Goal: Task Accomplishment & Management: Use online tool/utility

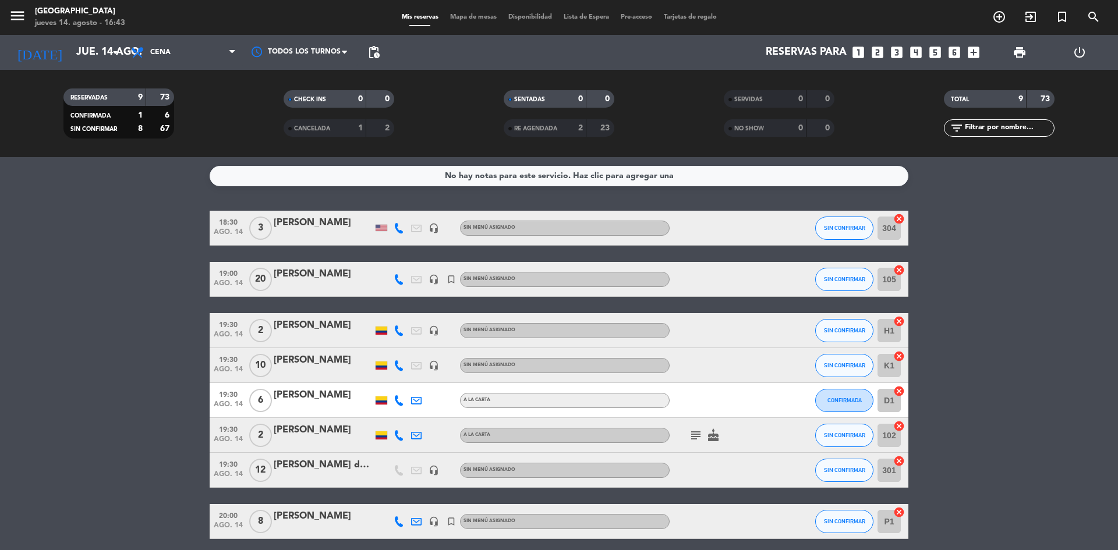
click at [692, 438] on icon "subject" at bounding box center [696, 436] width 14 height 14
click at [898, 427] on icon "cancel" at bounding box center [899, 426] width 12 height 12
click at [891, 432] on icon "border_all" at bounding box center [891, 436] width 14 height 14
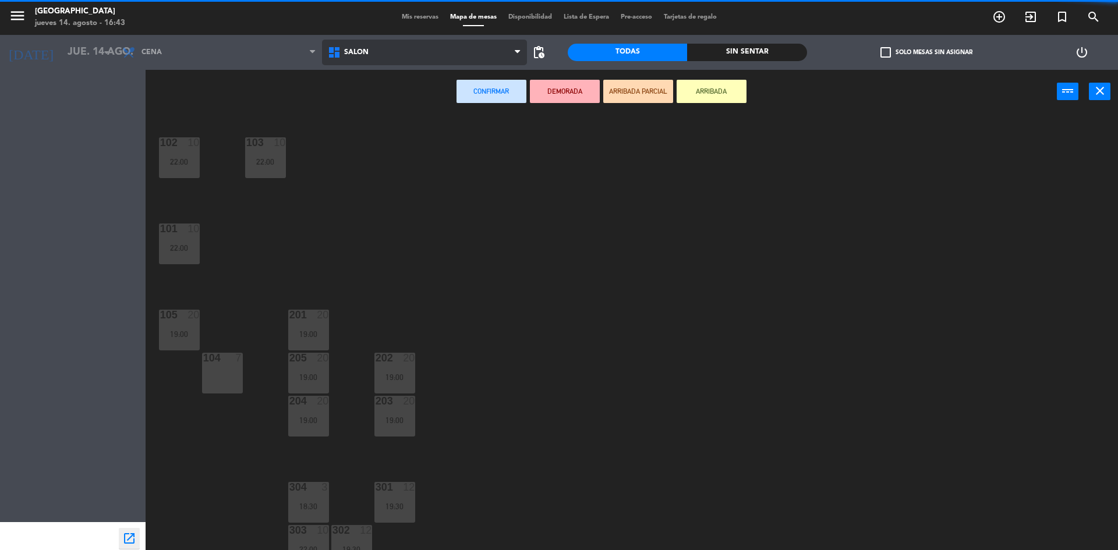
click at [339, 49] on icon at bounding box center [335, 52] width 17 height 14
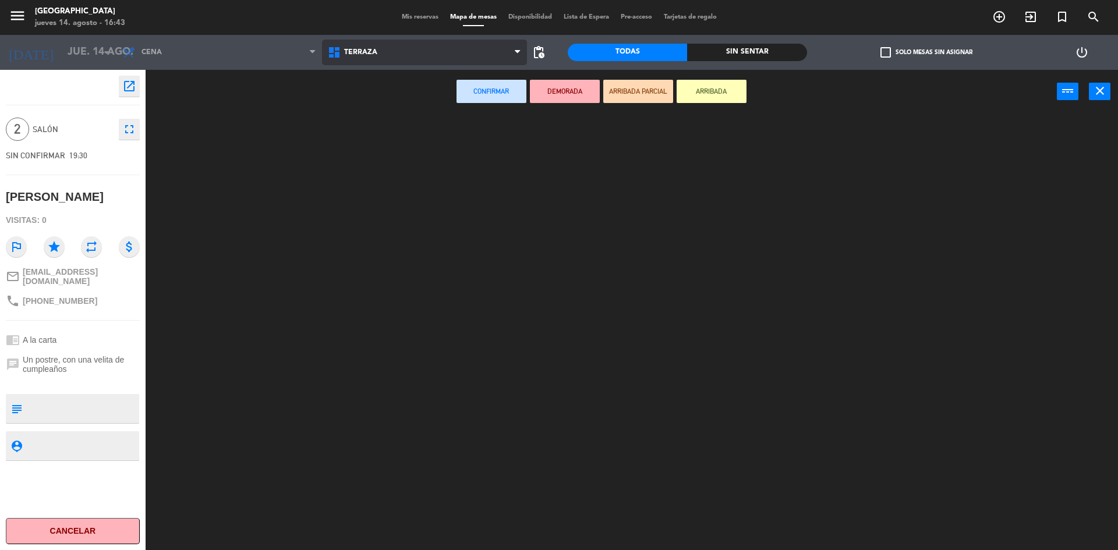
click at [368, 108] on ng-component "menu [GEOGRAPHIC_DATA] [DATE] 14. agosto - 16:43 Mis reservas Mapa de mesas Dis…" at bounding box center [559, 276] width 1118 height 553
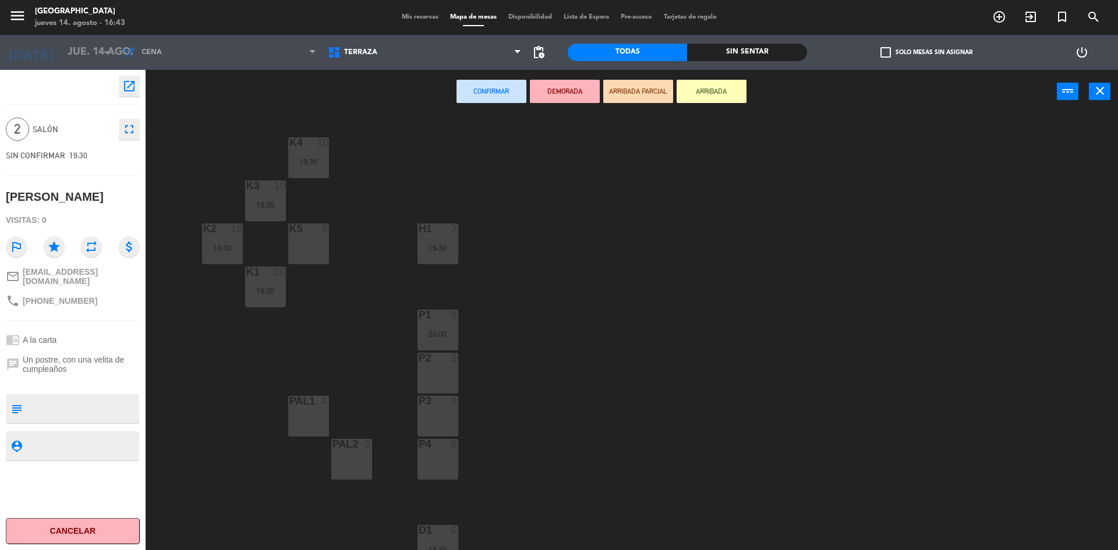
click at [431, 409] on div "P3 3" at bounding box center [438, 416] width 41 height 41
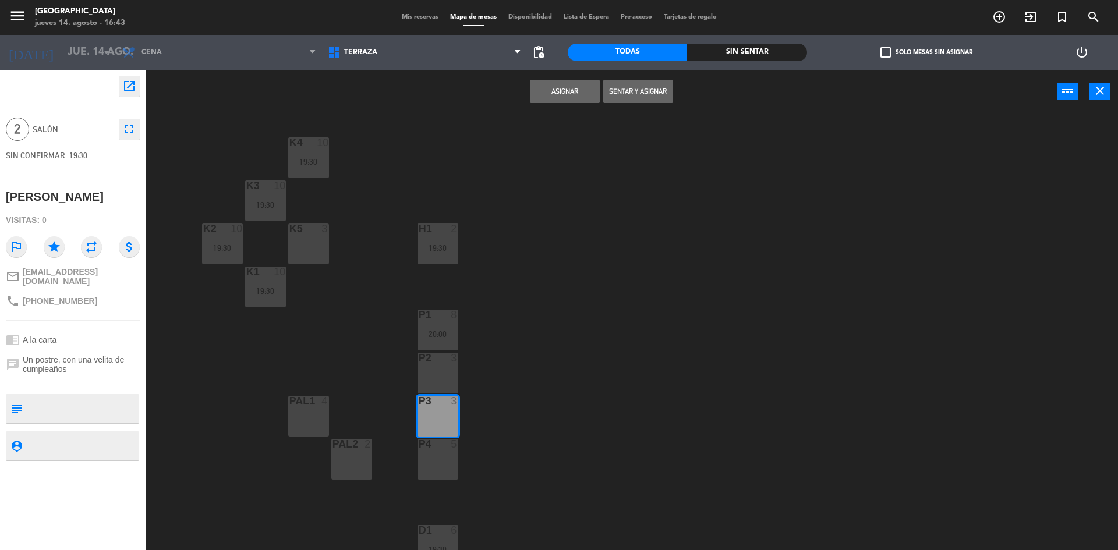
click at [553, 90] on button "Asignar" at bounding box center [565, 91] width 70 height 23
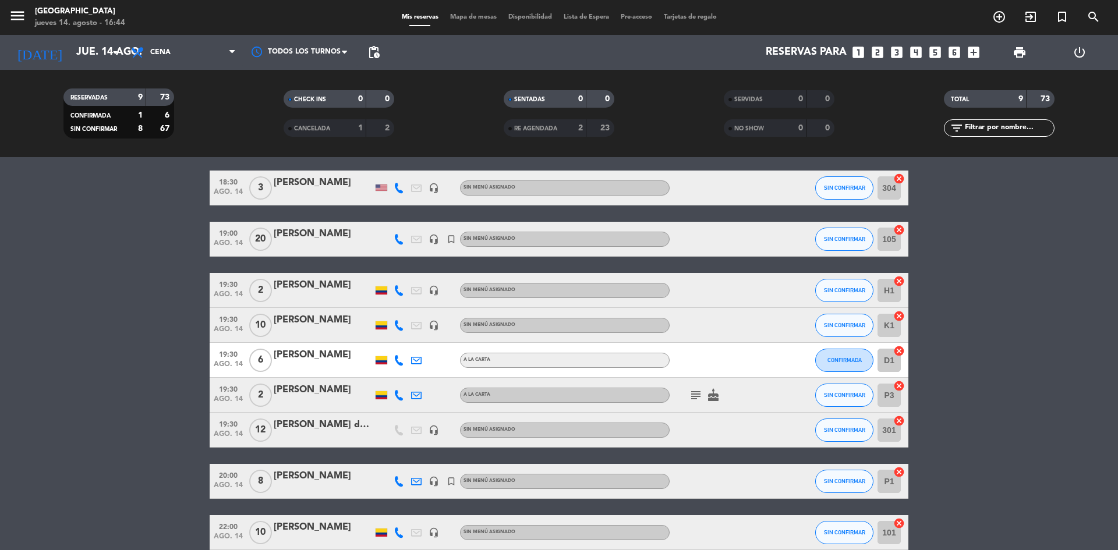
scroll to position [98, 0]
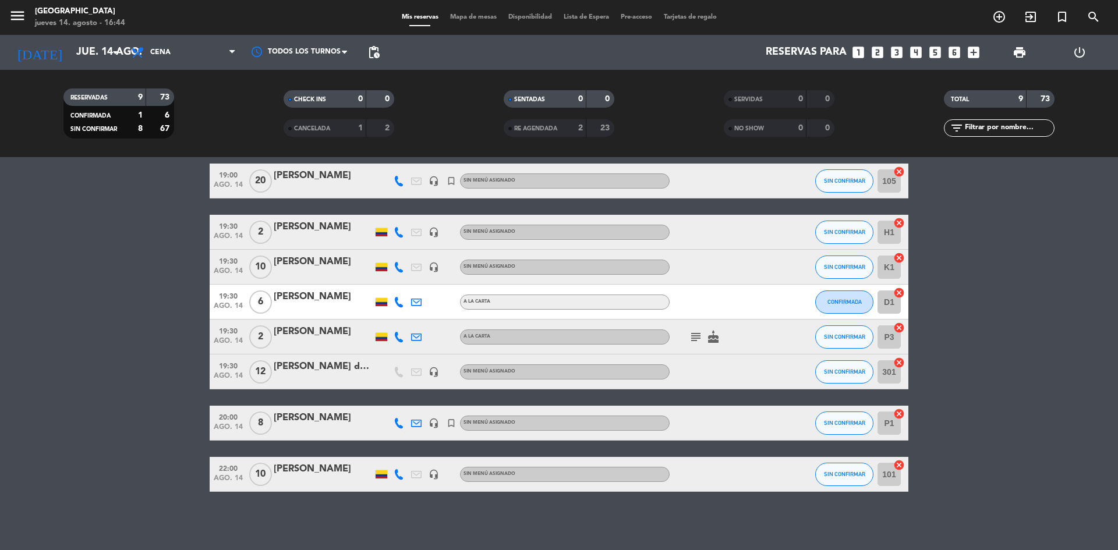
click at [900, 465] on icon "cancel" at bounding box center [899, 466] width 12 height 12
click at [895, 330] on icon "cancel" at bounding box center [899, 328] width 12 height 12
click at [892, 480] on icon "border_all" at bounding box center [891, 475] width 14 height 14
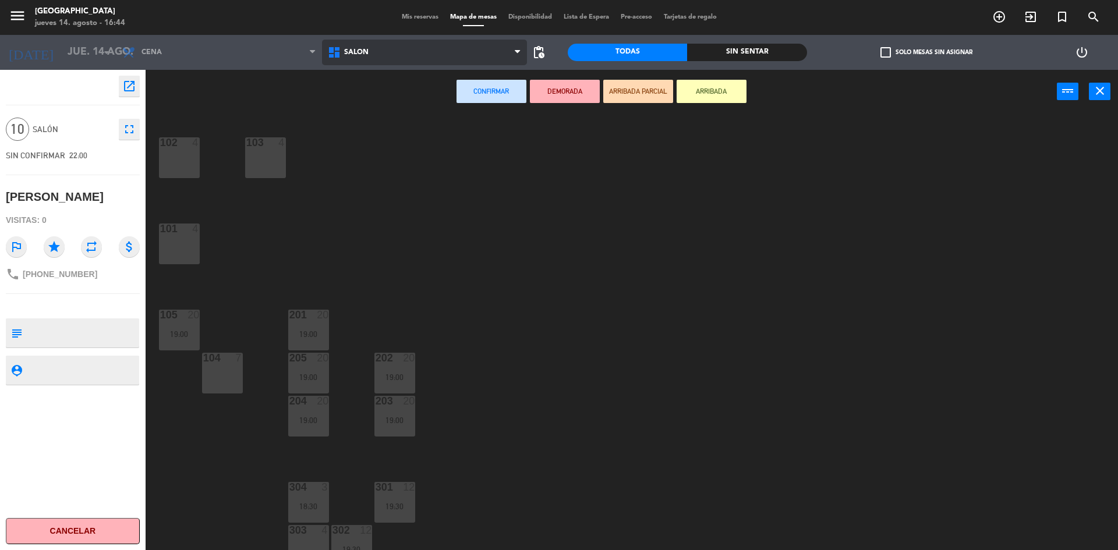
click at [358, 59] on span "Salón" at bounding box center [425, 53] width 206 height 26
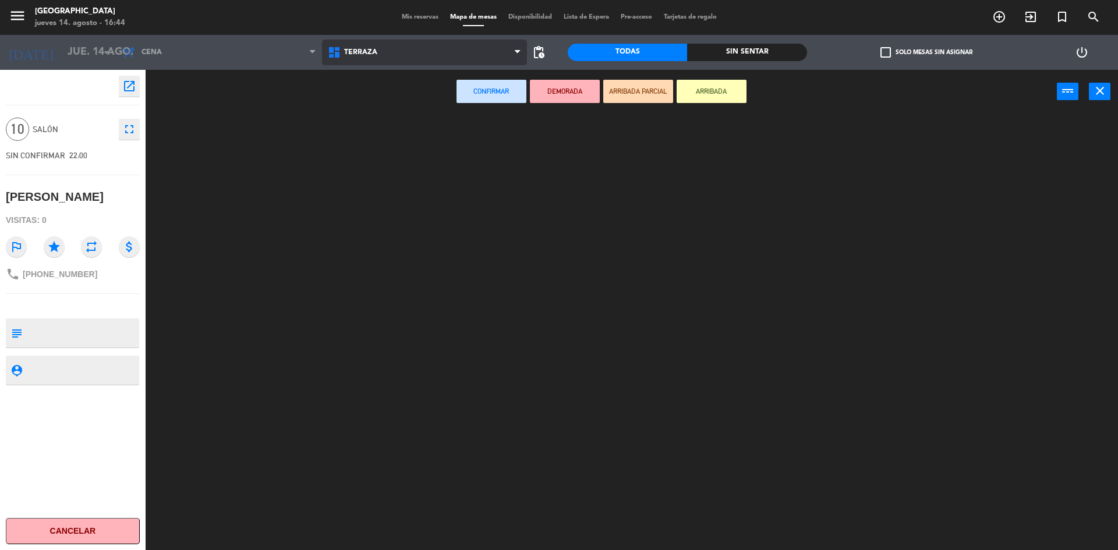
click at [358, 104] on ng-component "menu [GEOGRAPHIC_DATA] [DATE] 14. agosto - 16:44 Mis reservas Mapa de mesas Dis…" at bounding box center [559, 276] width 1118 height 553
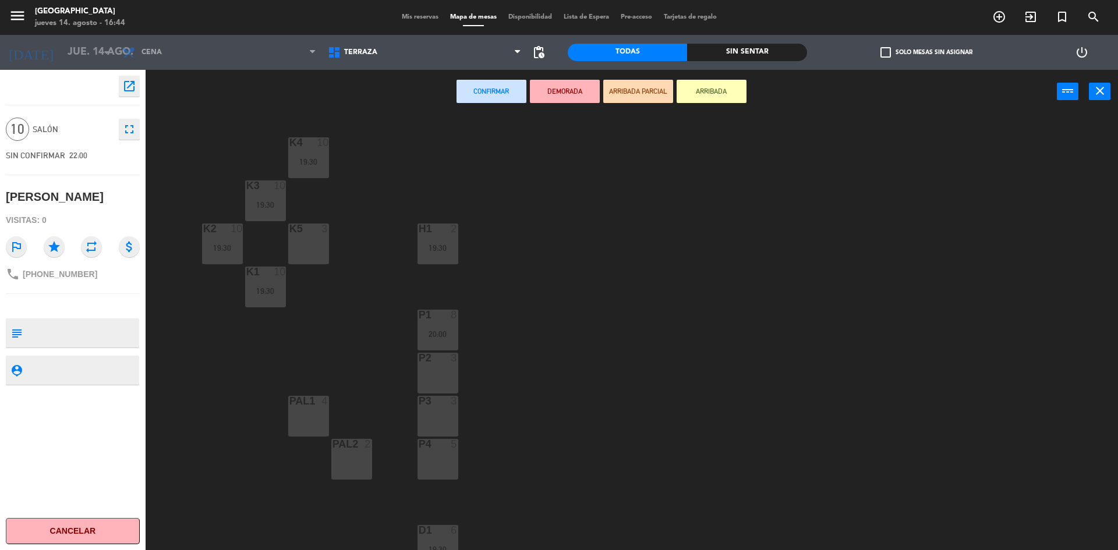
click at [441, 415] on div "P3 3" at bounding box center [438, 416] width 41 height 41
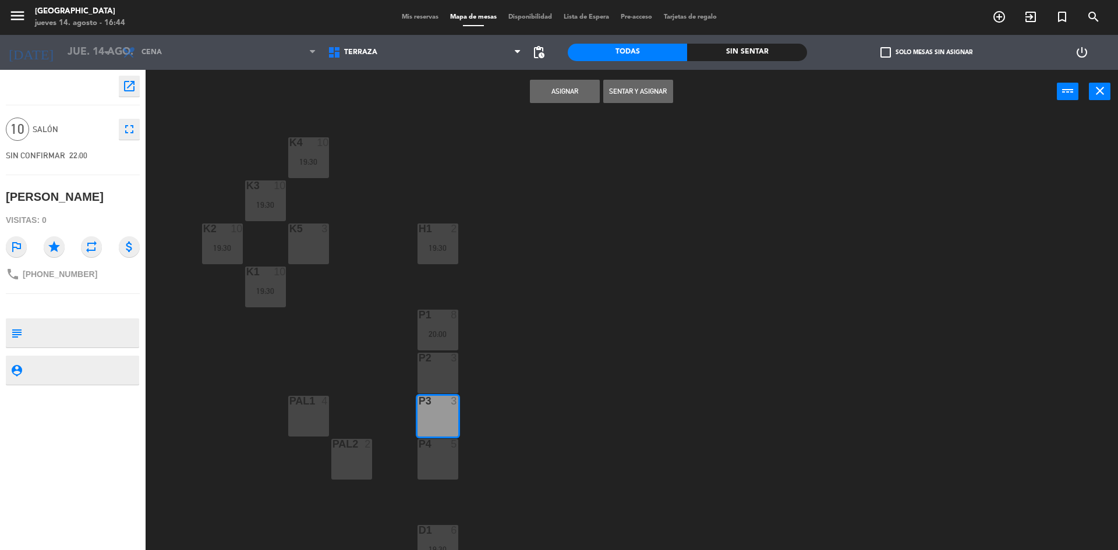
click at [443, 456] on div "P4 5" at bounding box center [438, 459] width 41 height 41
click at [428, 388] on div "P2 3" at bounding box center [438, 373] width 41 height 41
click at [549, 91] on button "Asignar" at bounding box center [565, 91] width 70 height 23
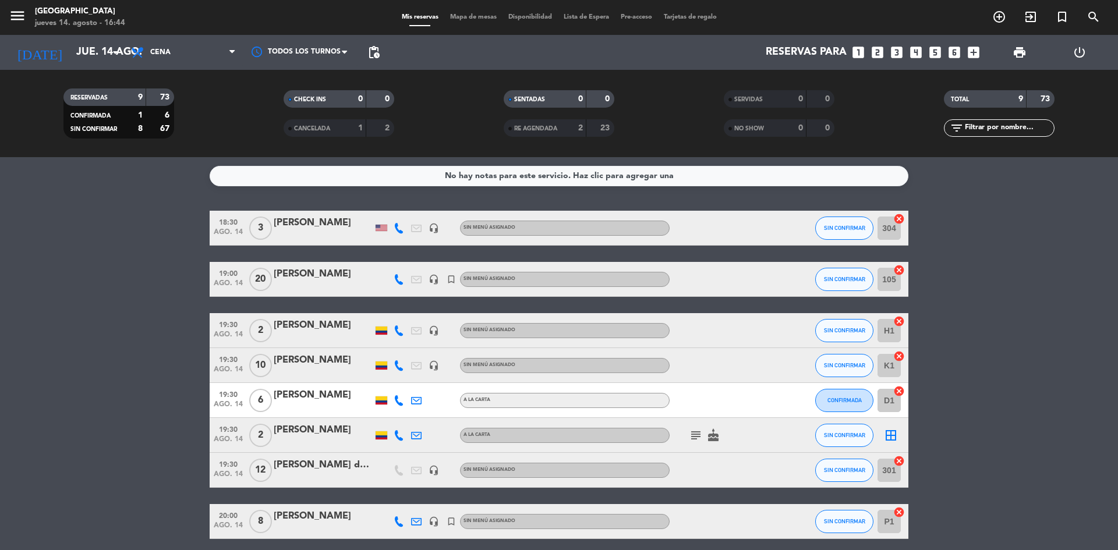
click at [888, 437] on icon "border_all" at bounding box center [891, 436] width 14 height 14
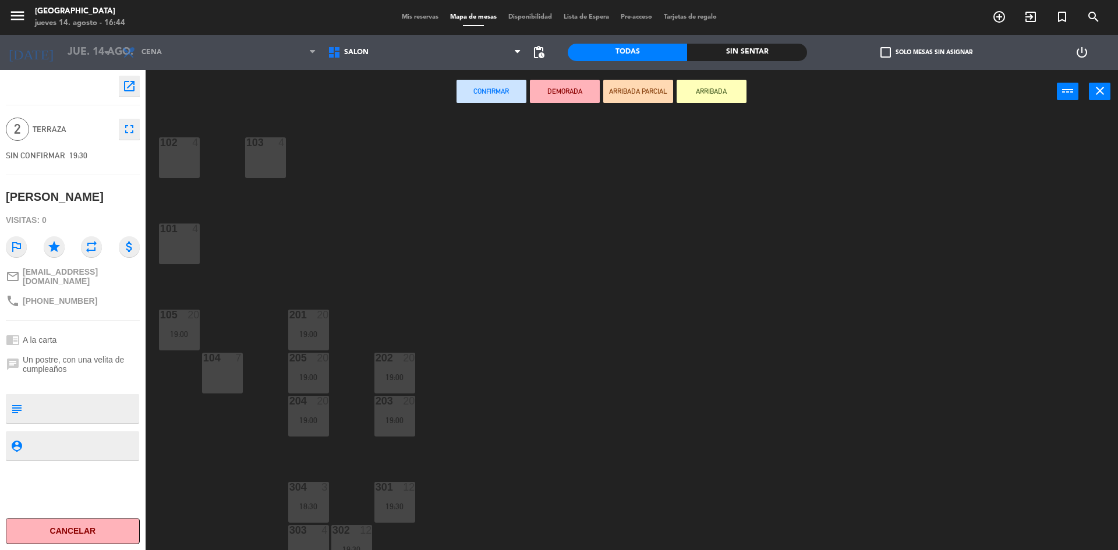
click at [268, 149] on div "103 4" at bounding box center [265, 143] width 41 height 12
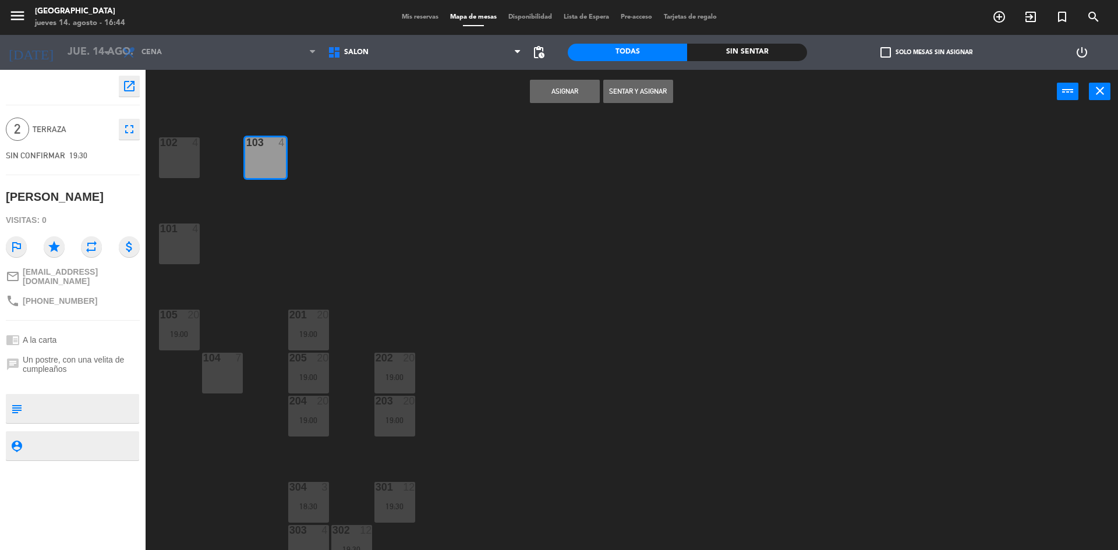
click at [585, 91] on button "Asignar" at bounding box center [565, 91] width 70 height 23
